Goal: Information Seeking & Learning: Learn about a topic

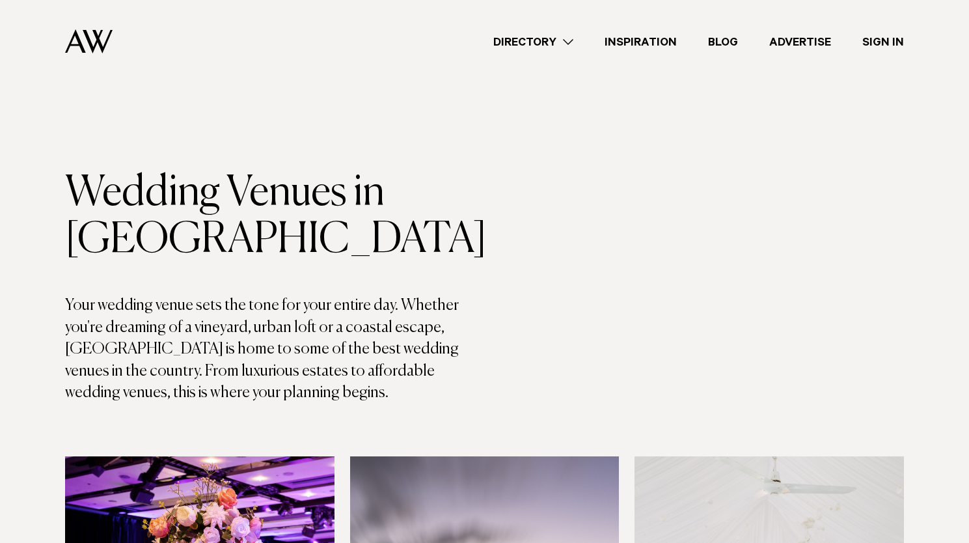
scroll to position [7780, 0]
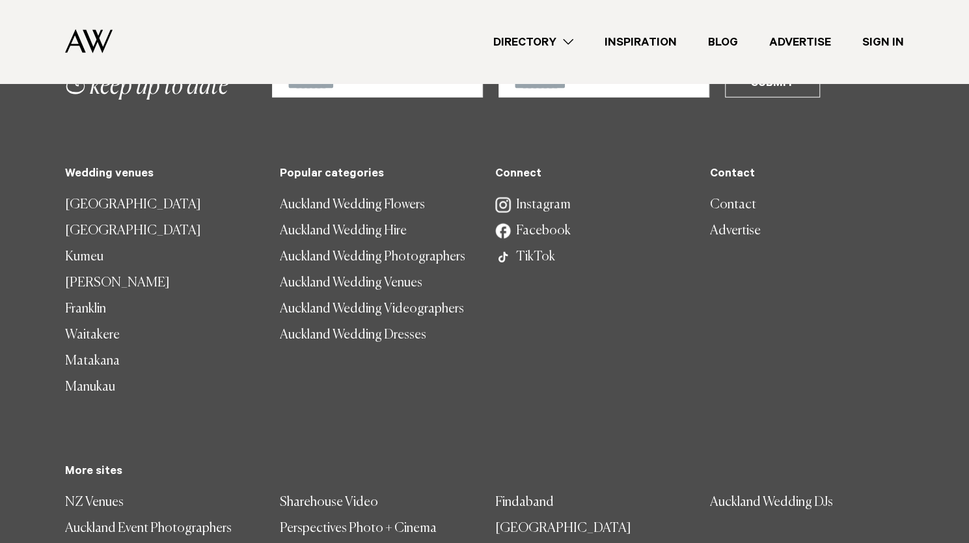
click at [105, 40] on img at bounding box center [89, 41] width 48 height 24
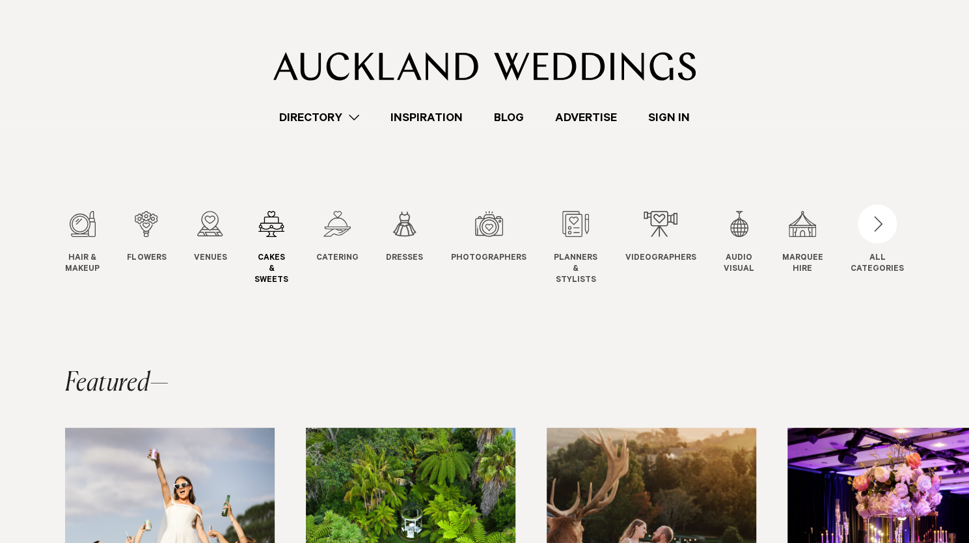
click at [280, 226] on div "4 / 12" at bounding box center [271, 224] width 34 height 26
click at [339, 213] on div "5 / 12" at bounding box center [337, 224] width 42 height 26
click at [876, 226] on div "button" at bounding box center [877, 223] width 39 height 39
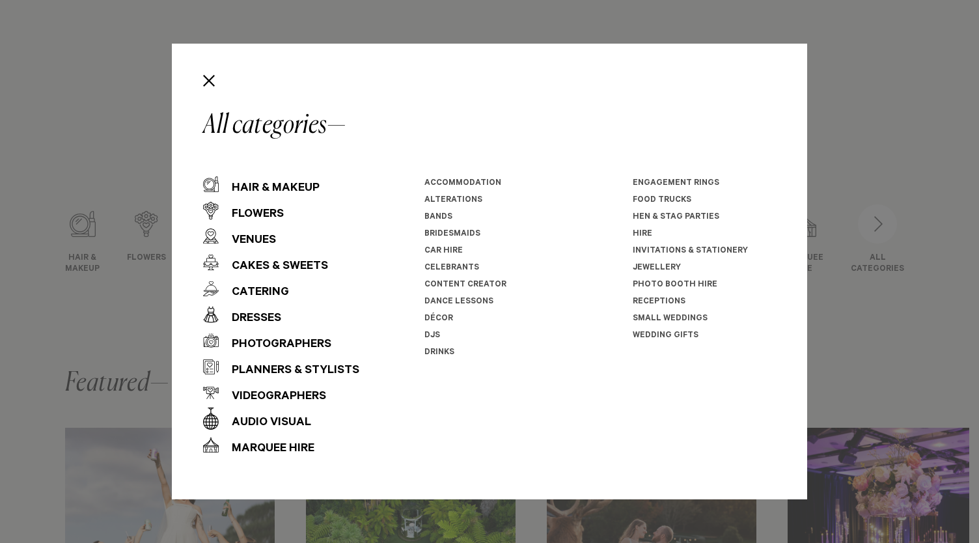
click at [682, 279] on li "Photo Booth Hire" at bounding box center [704, 285] width 143 height 17
click at [677, 284] on link "Photo Booth Hire" at bounding box center [675, 284] width 85 height 9
click at [215, 79] on button "Close" at bounding box center [209, 81] width 22 height 22
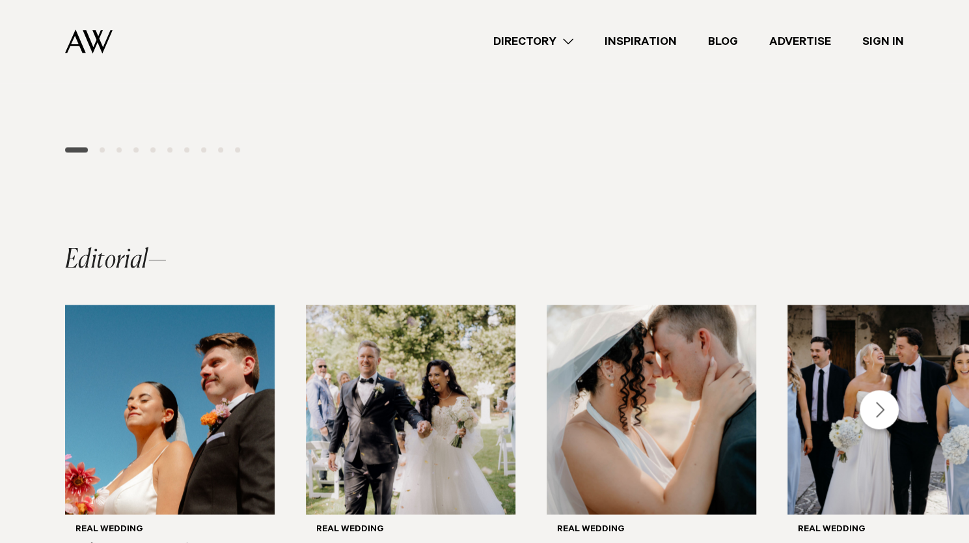
scroll to position [816, 0]
click at [886, 390] on div "Next slide" at bounding box center [879, 409] width 39 height 39
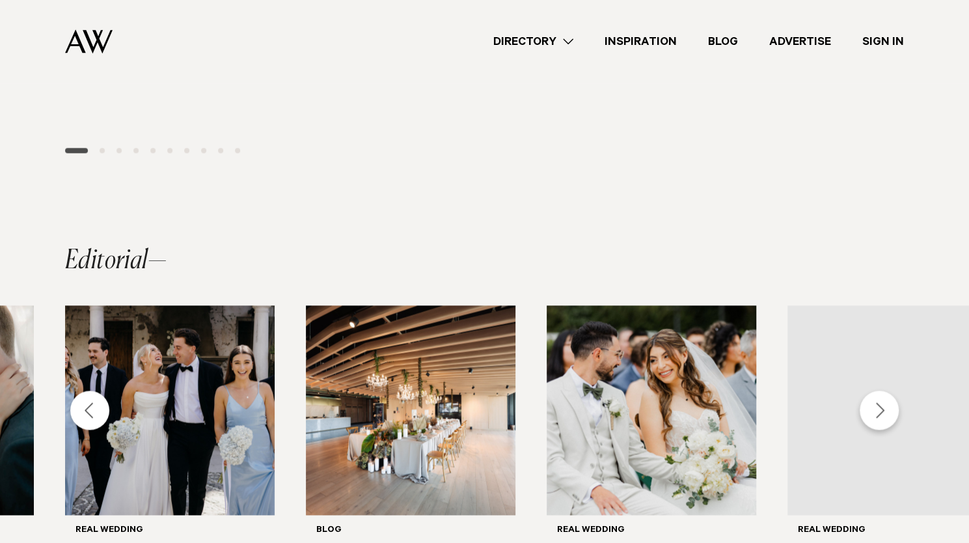
click at [886, 390] on div "Next slide" at bounding box center [879, 409] width 39 height 39
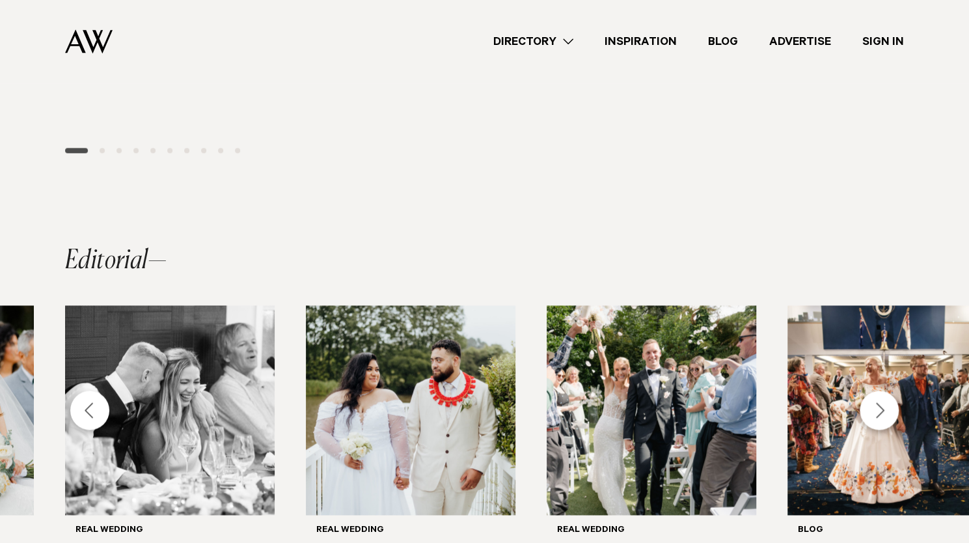
click at [886, 390] on div "Next slide" at bounding box center [879, 409] width 39 height 39
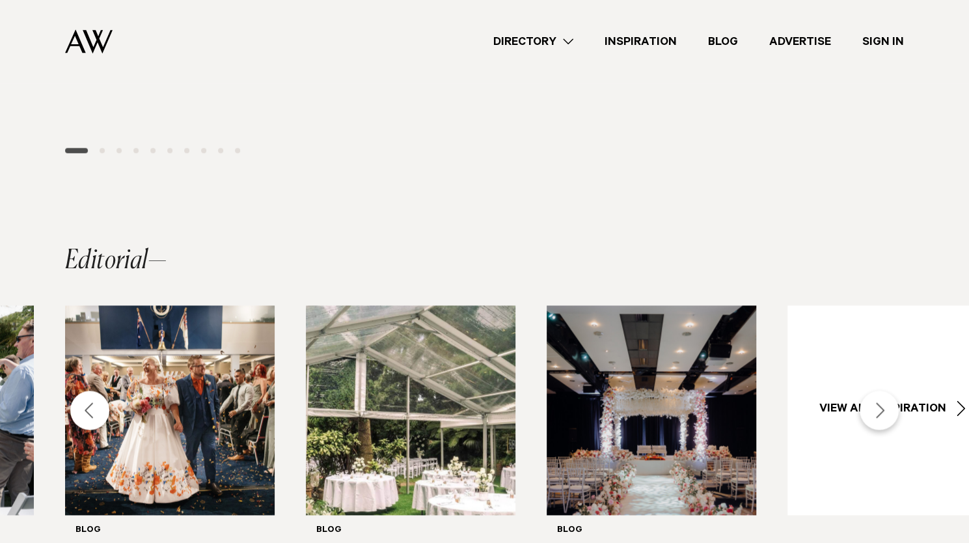
click at [886, 390] on div "Next slide" at bounding box center [879, 409] width 39 height 39
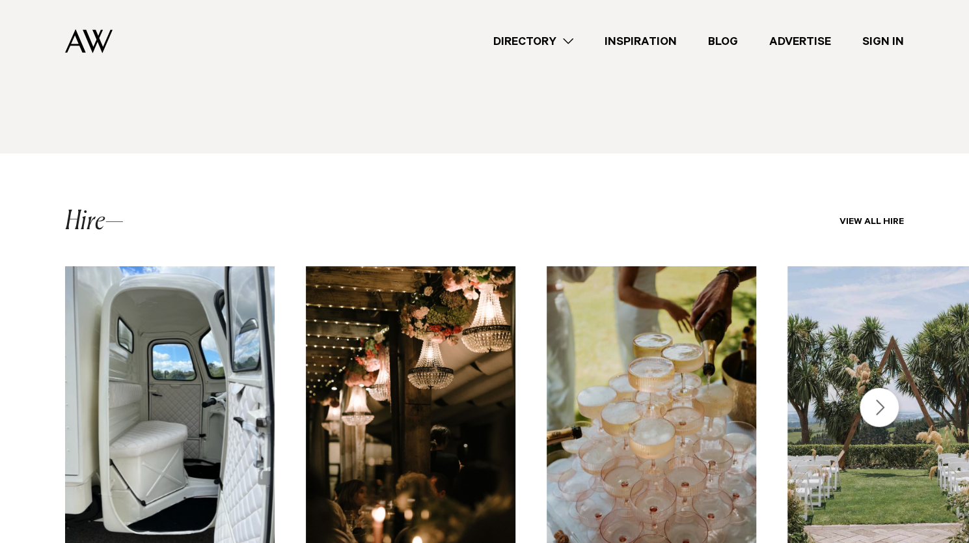
scroll to position [1976, 0]
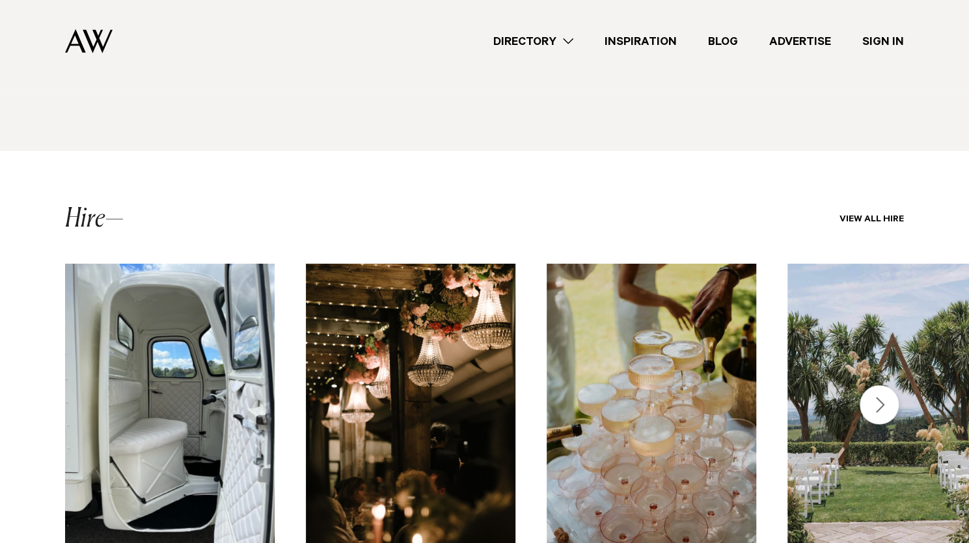
click at [881, 385] on div "Next slide" at bounding box center [879, 404] width 39 height 39
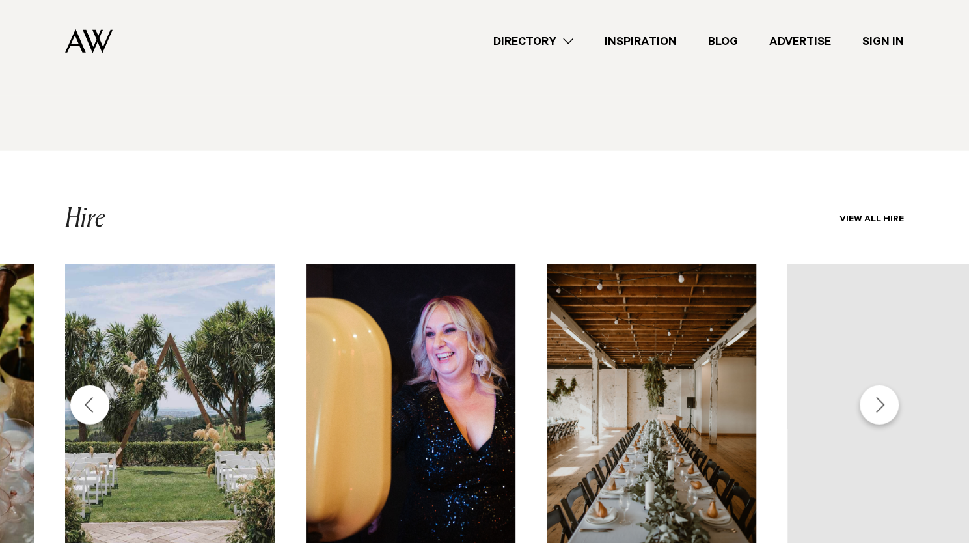
click at [881, 385] on div "Next slide" at bounding box center [879, 404] width 39 height 39
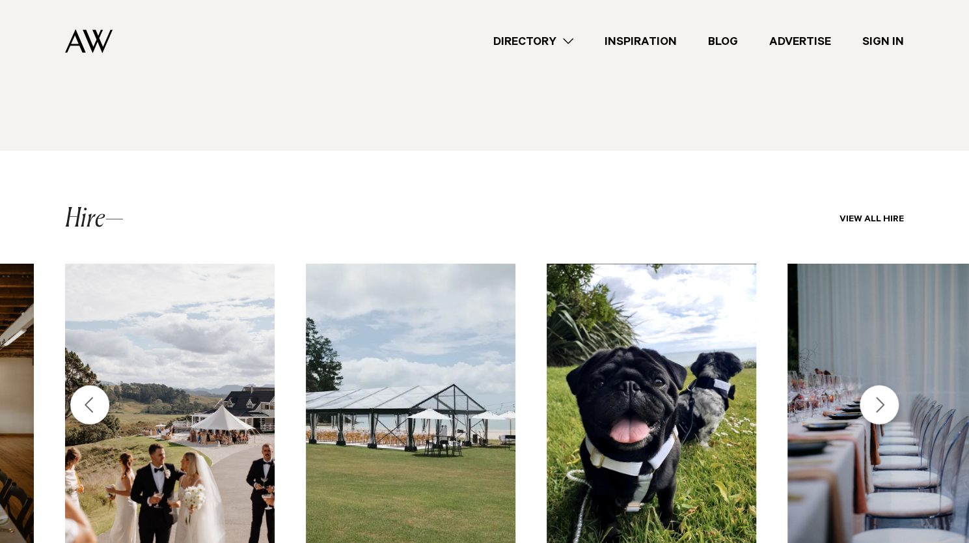
click at [881, 385] on div "Next slide" at bounding box center [879, 404] width 39 height 39
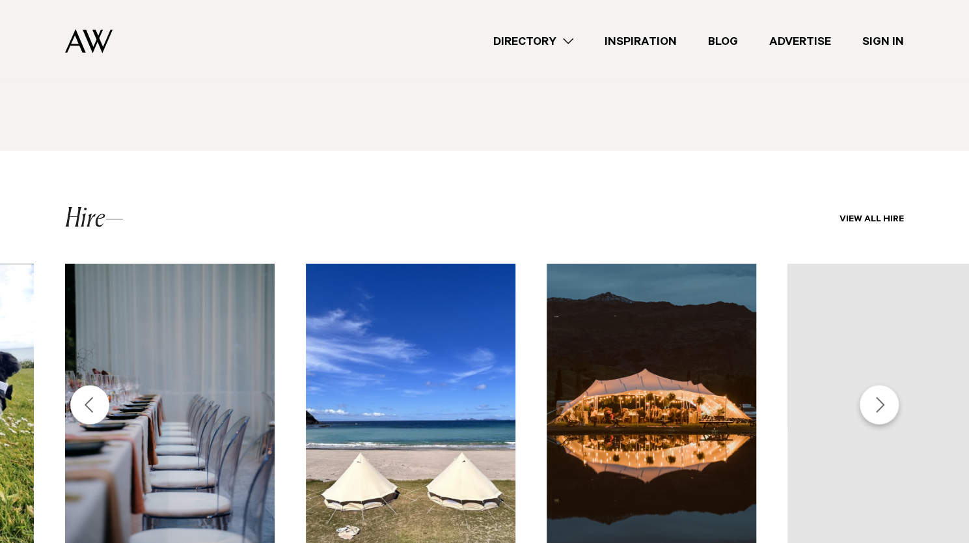
click at [881, 385] on div "Next slide" at bounding box center [879, 404] width 39 height 39
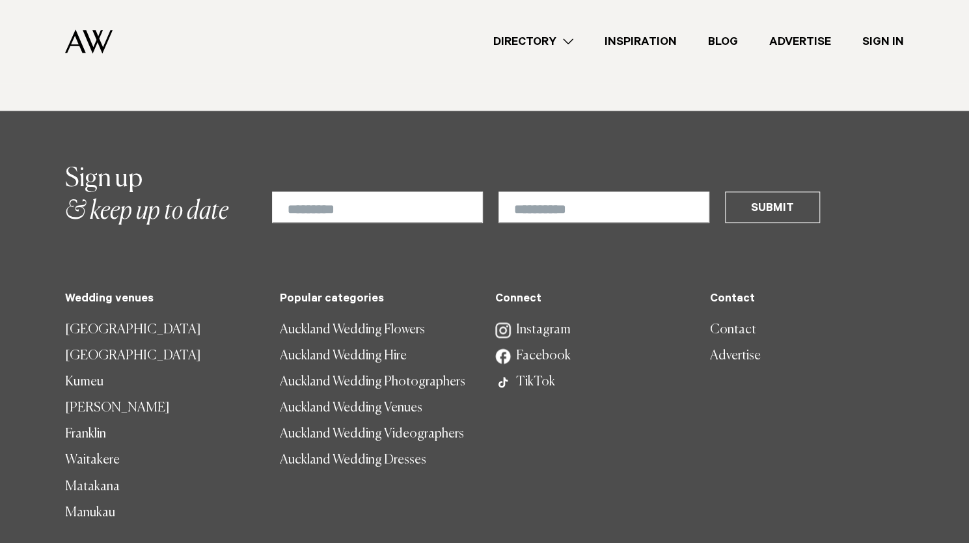
scroll to position [4027, 0]
